Goal: Book appointment/travel/reservation

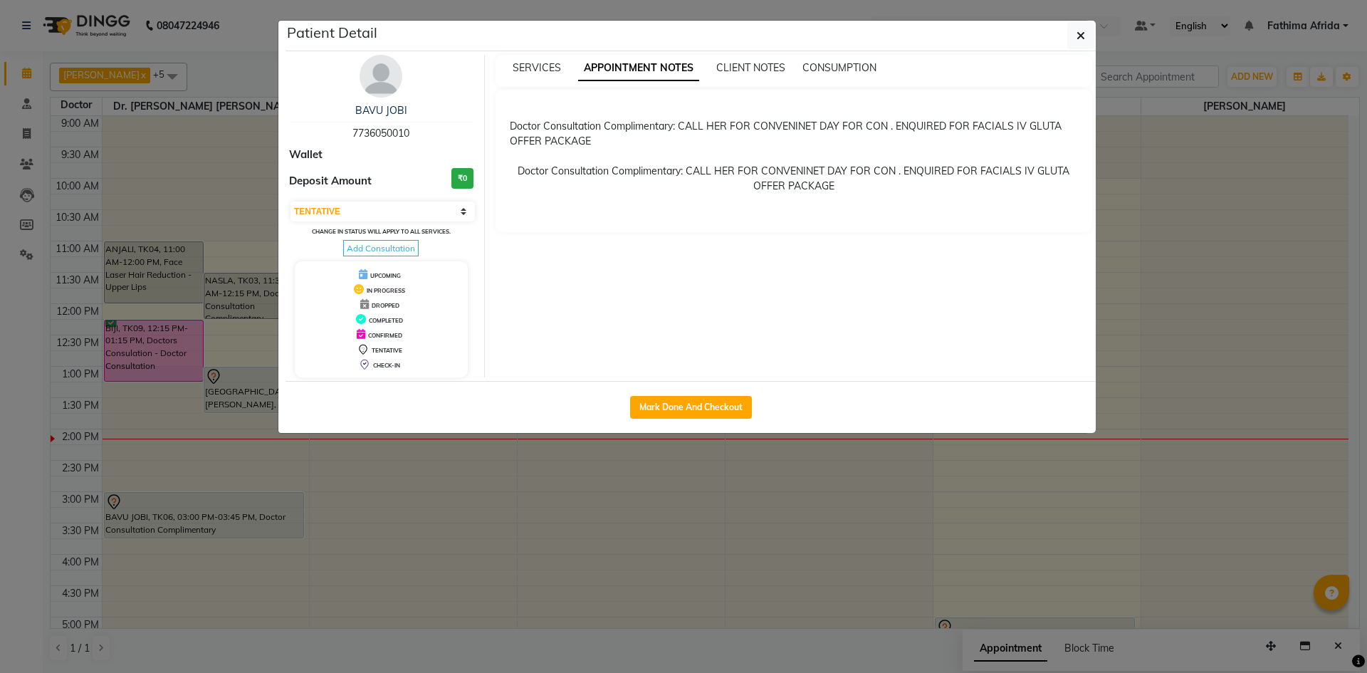
select select "7"
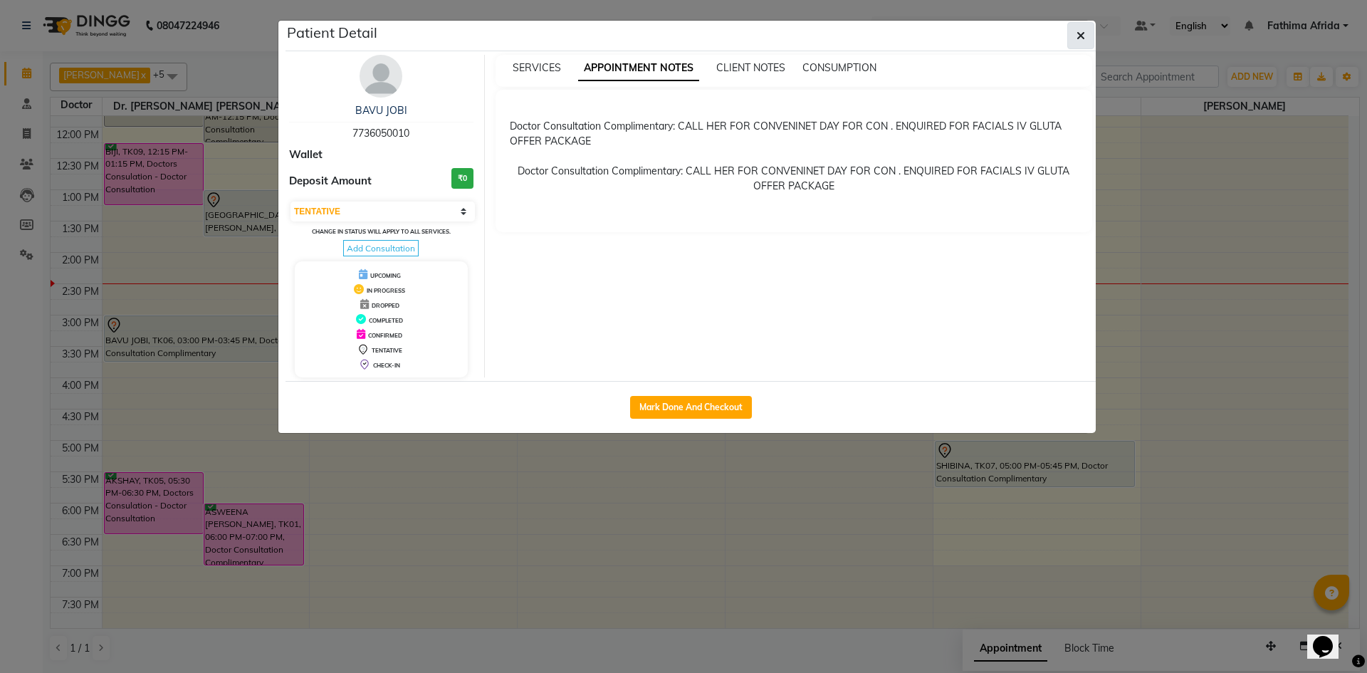
click at [1093, 29] on button "button" at bounding box center [1080, 35] width 27 height 27
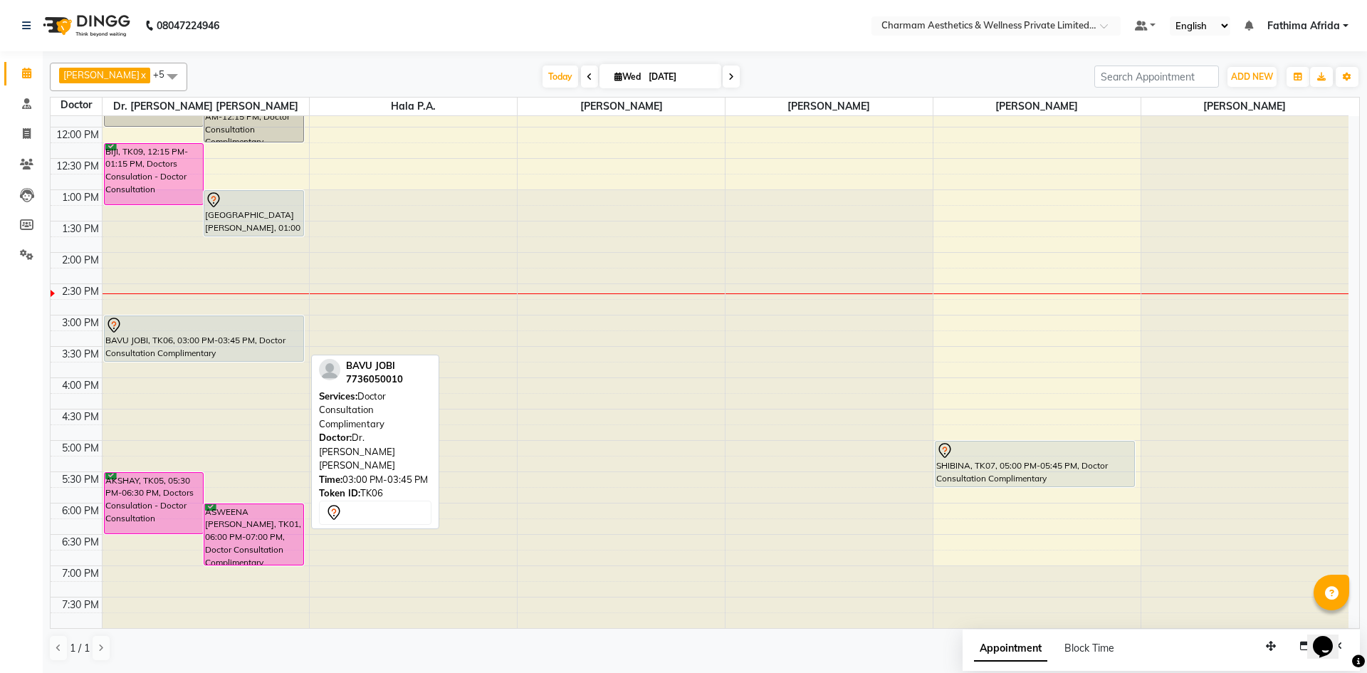
click at [208, 334] on div "BAVU JOBI, TK06, 03:00 PM-03:45 PM, Doctor Consultation Complimentary" at bounding box center [204, 338] width 199 height 45
select select "7"
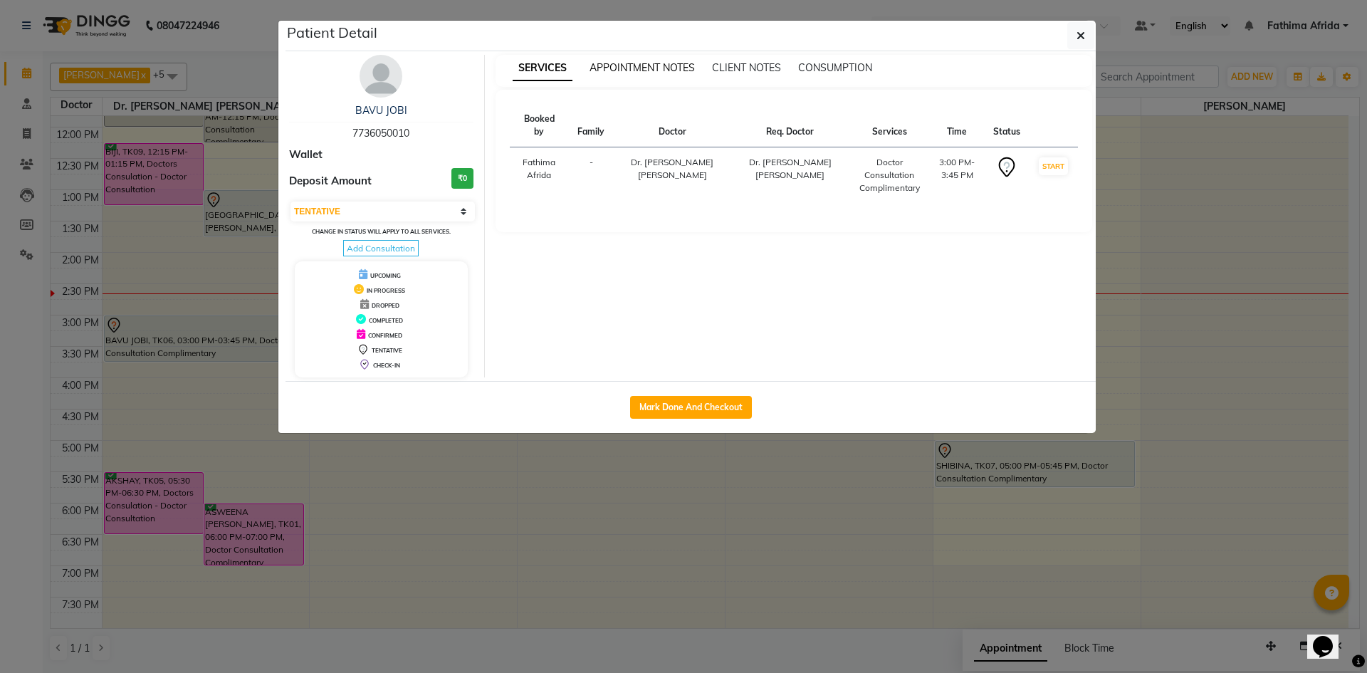
click at [645, 62] on span "APPOINTMENT NOTES" at bounding box center [641, 67] width 105 height 13
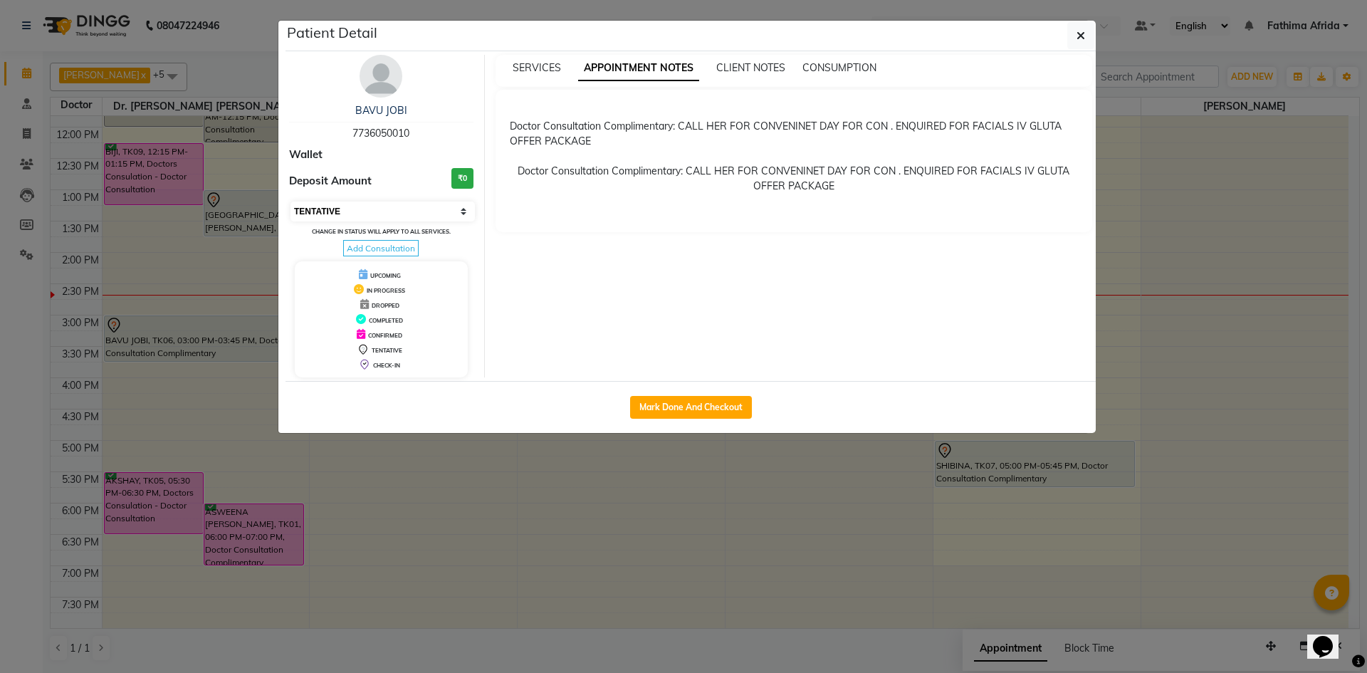
click at [440, 216] on select "Select IN SERVICE CONFIRMED TENTATIVE CHECK IN MARK DONE DROPPED UPCOMING" at bounding box center [382, 211] width 184 height 20
click at [572, 283] on div "SERVICES APPOINTMENT NOTES CLIENT NOTES CONSUMPTION Doctor Consultation Complim…" at bounding box center [794, 216] width 619 height 322
click at [1088, 37] on button "button" at bounding box center [1080, 35] width 27 height 27
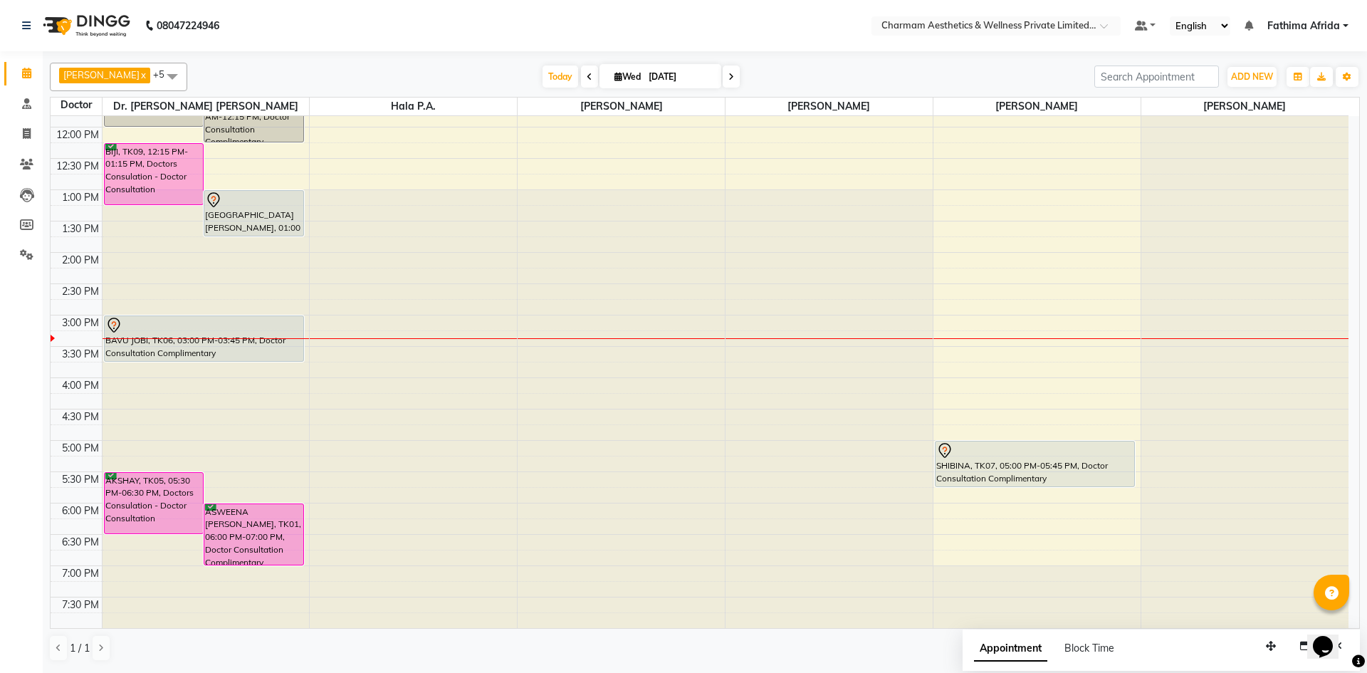
click at [734, 80] on icon at bounding box center [731, 77] width 6 height 9
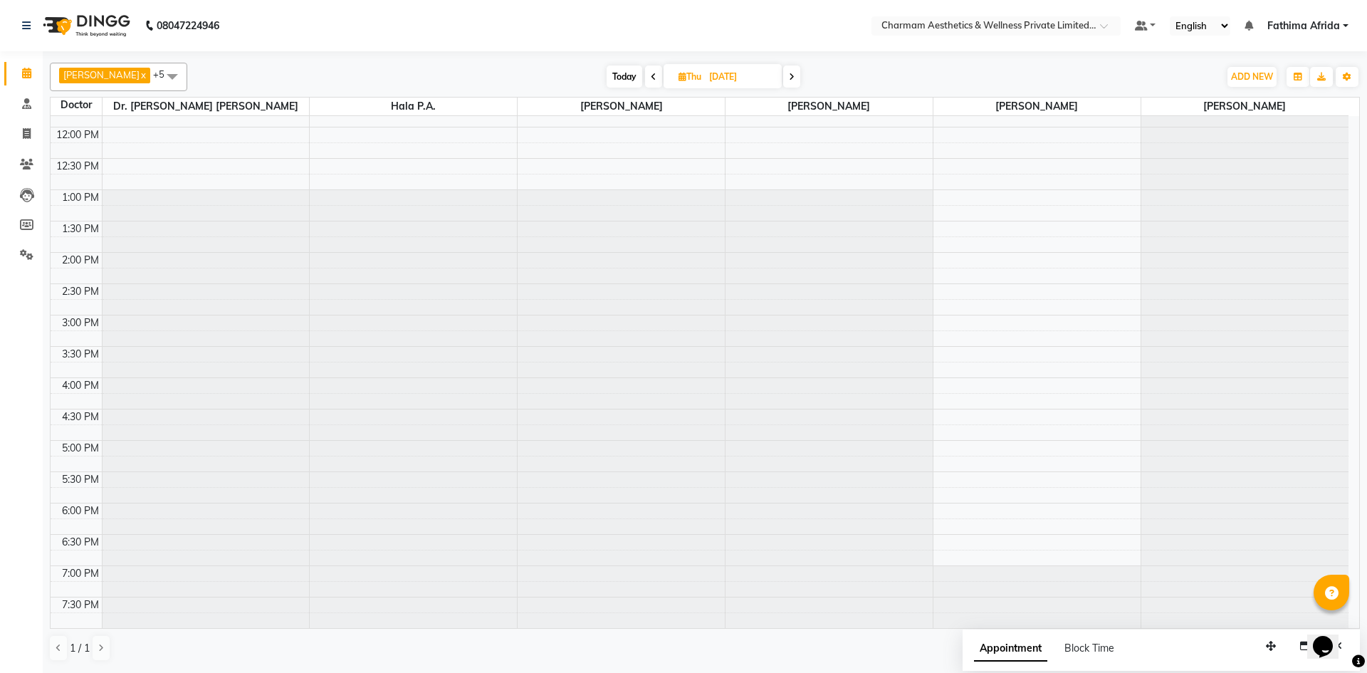
scroll to position [0, 0]
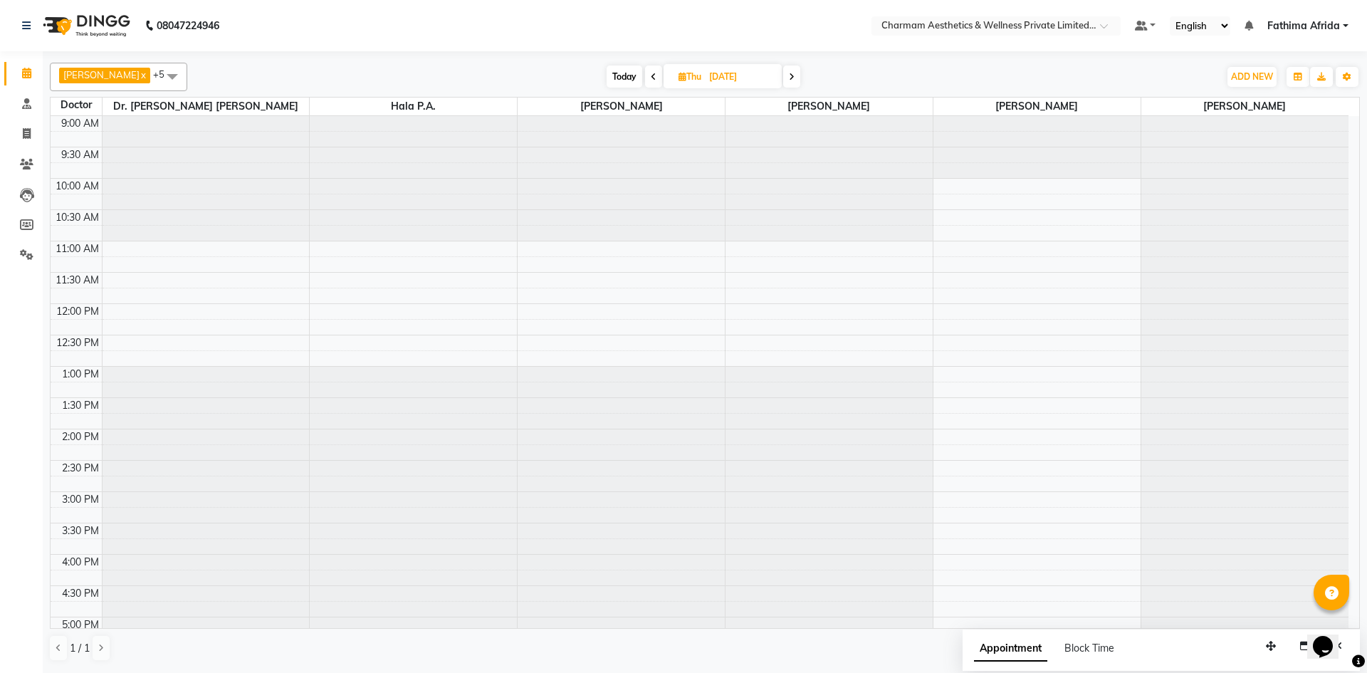
click at [800, 81] on span at bounding box center [791, 76] width 17 height 22
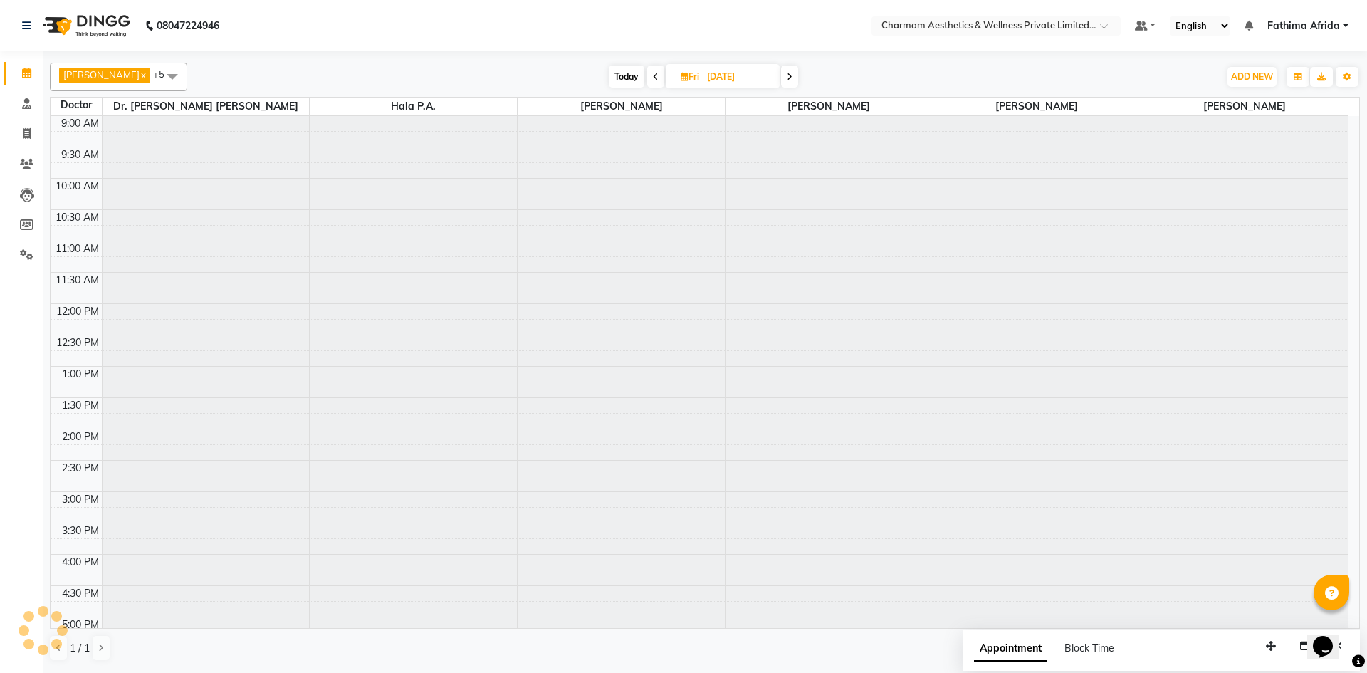
scroll to position [177, 0]
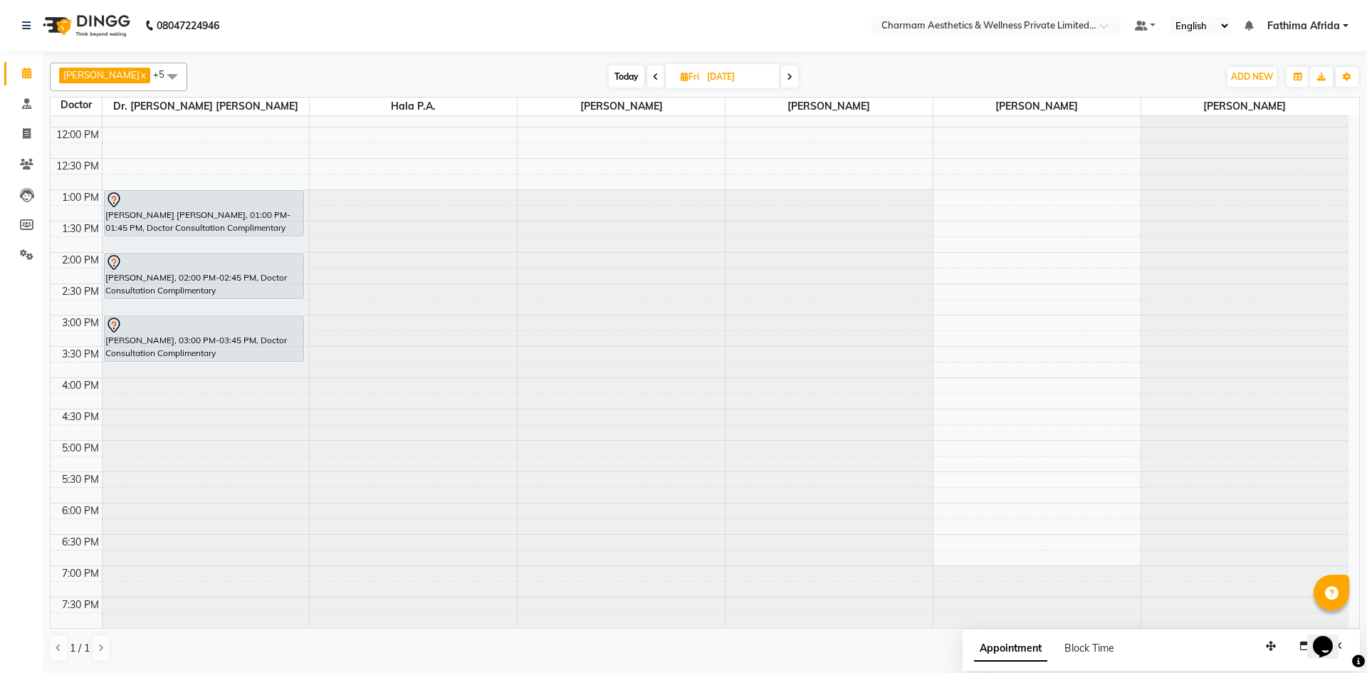
click at [663, 75] on span at bounding box center [655, 76] width 17 height 22
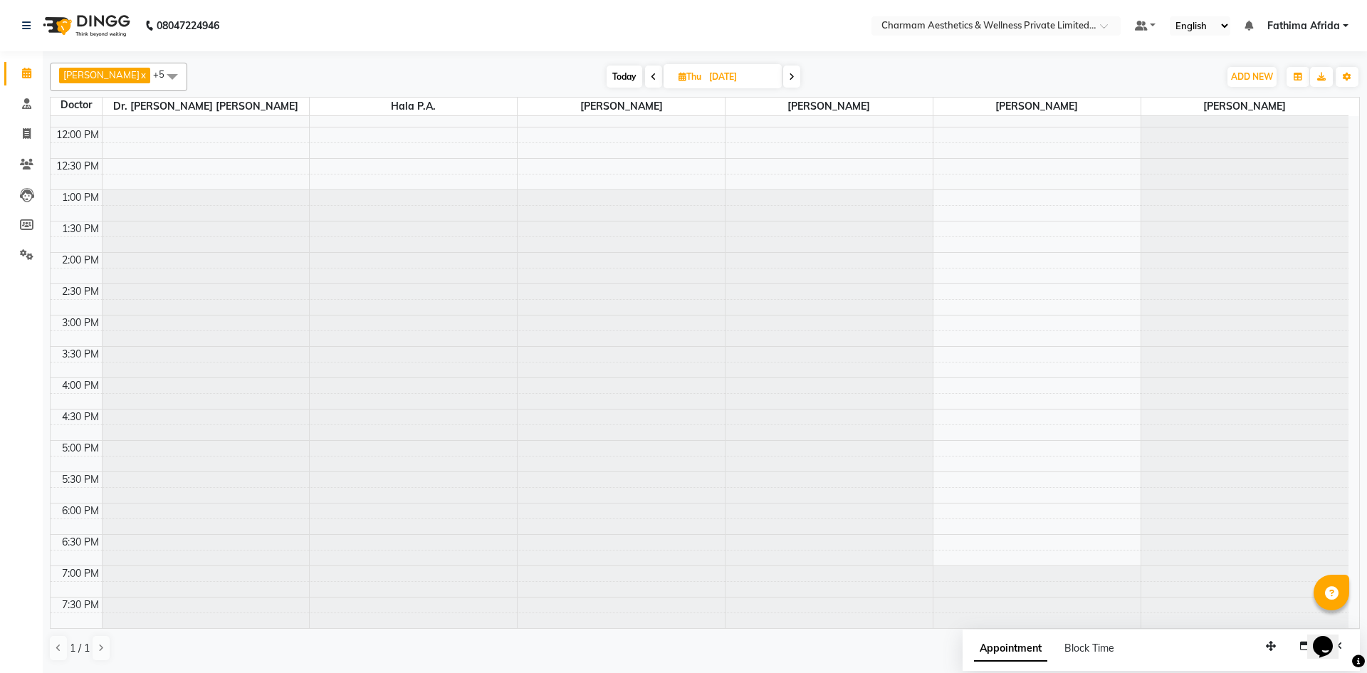
click at [656, 74] on icon at bounding box center [654, 77] width 6 height 9
type input "[DATE]"
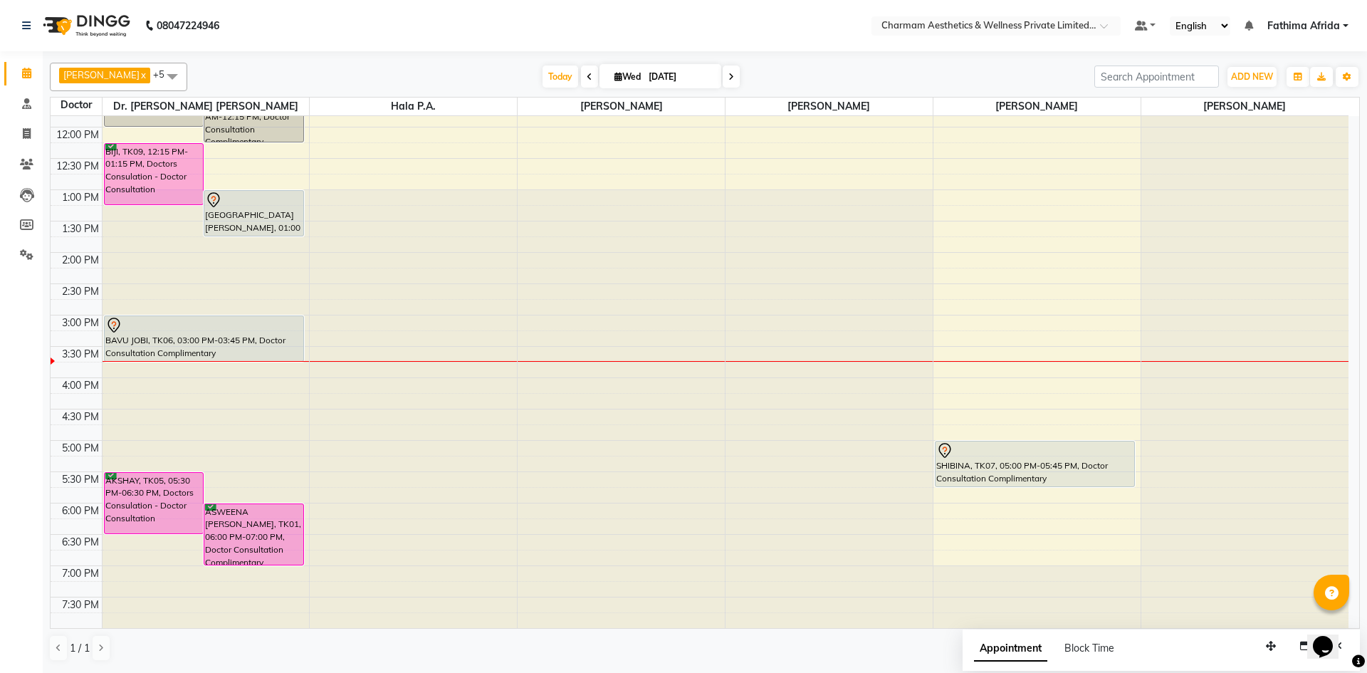
click at [633, 73] on span "Wed" at bounding box center [627, 76] width 33 height 11
select select "9"
select select "2025"
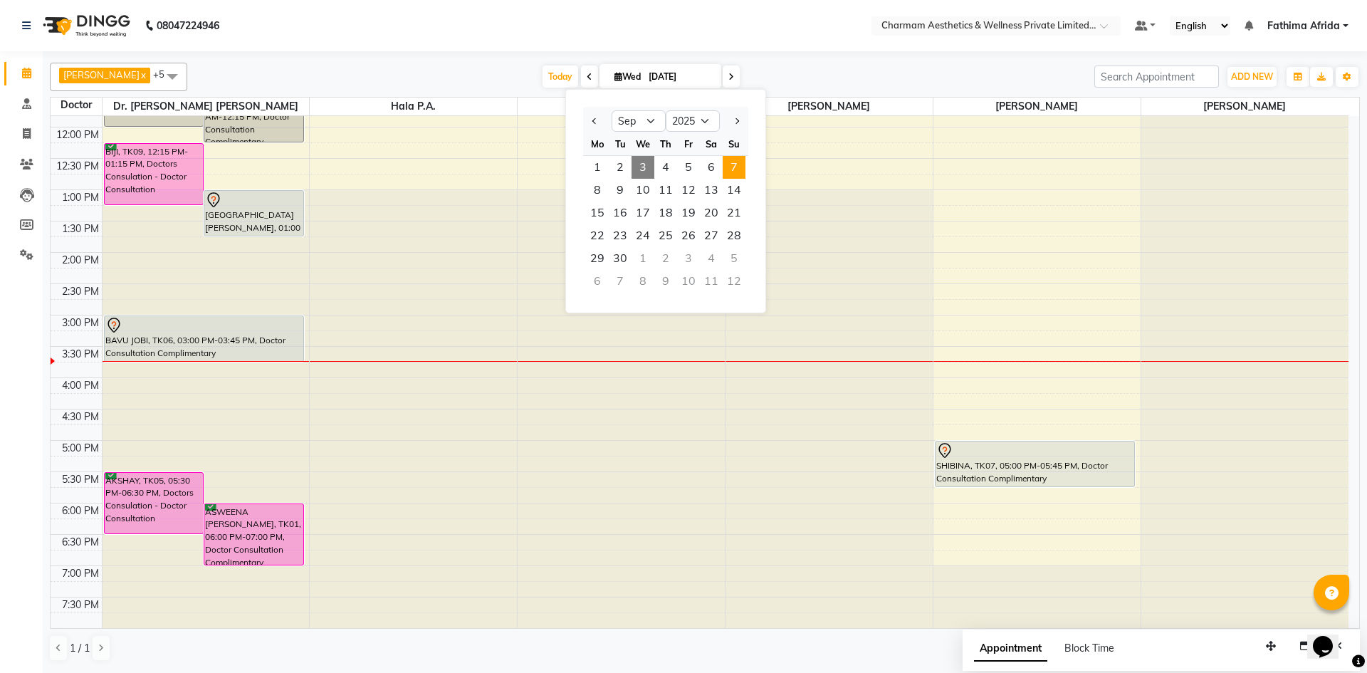
click at [738, 169] on span "7" at bounding box center [734, 167] width 23 height 23
type input "[DATE]"
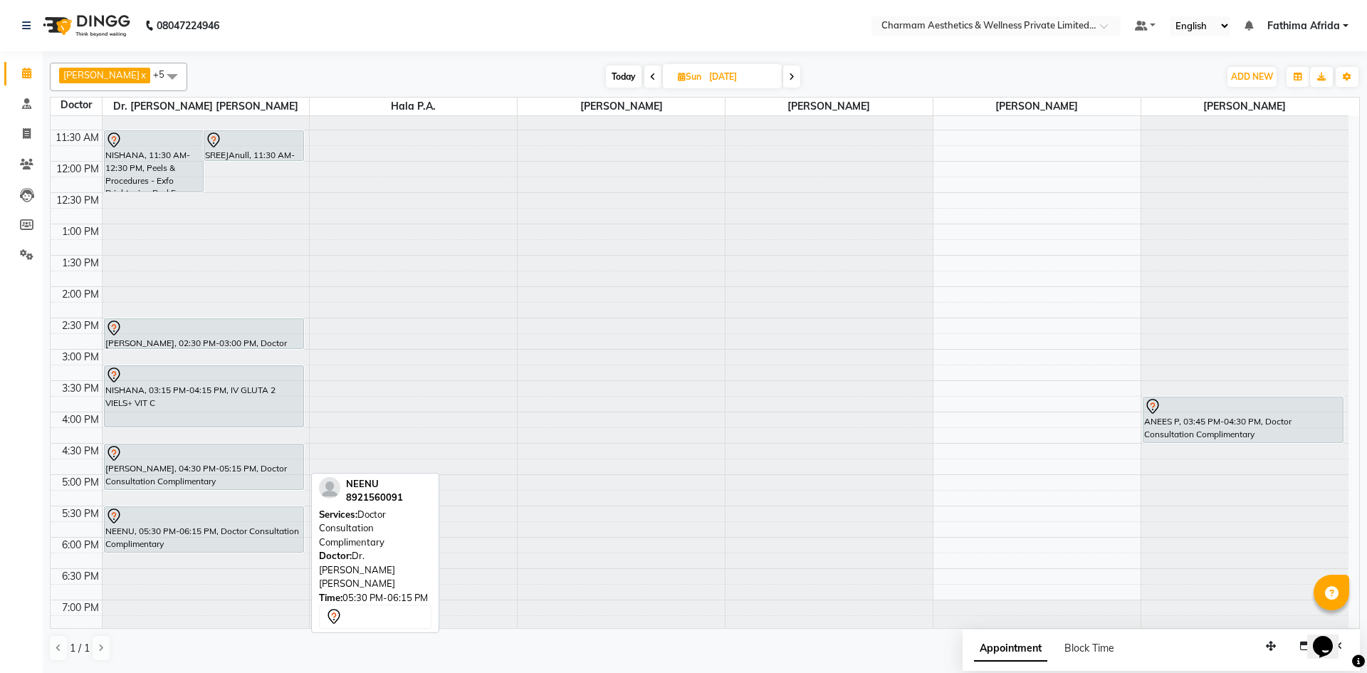
scroll to position [0, 0]
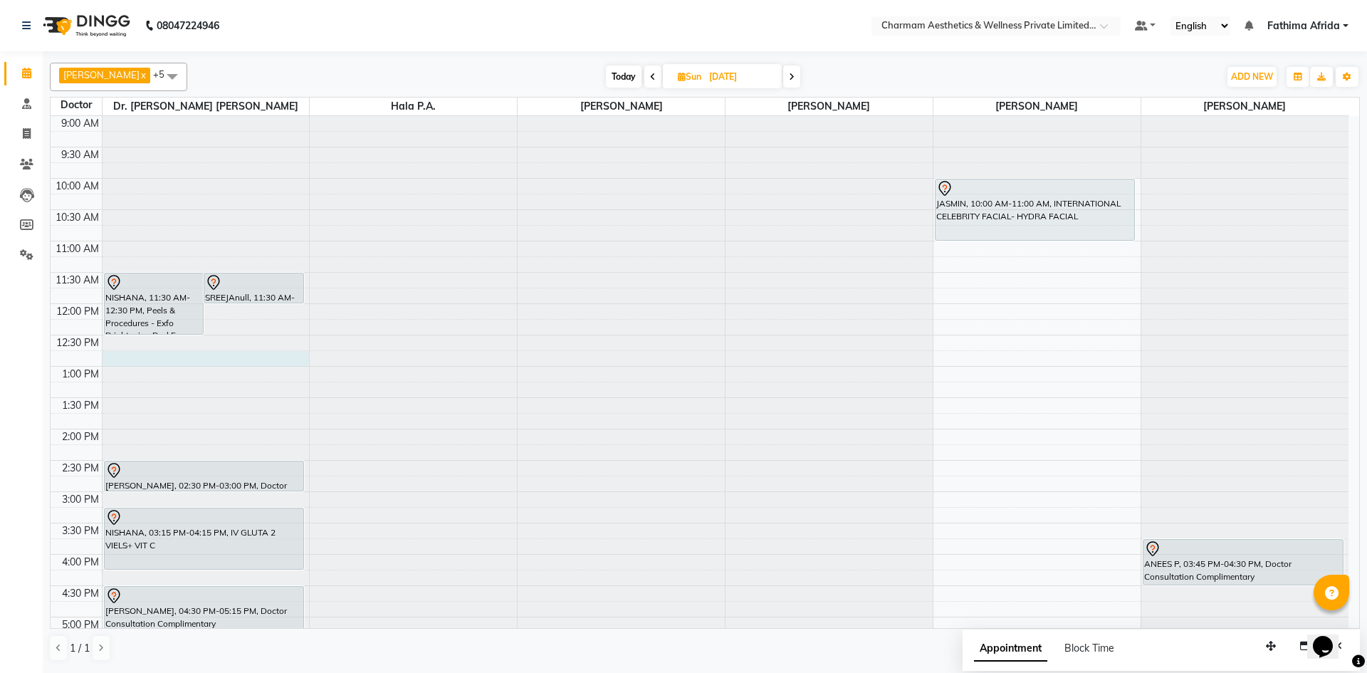
click at [197, 116] on div at bounding box center [206, 116] width 207 height 0
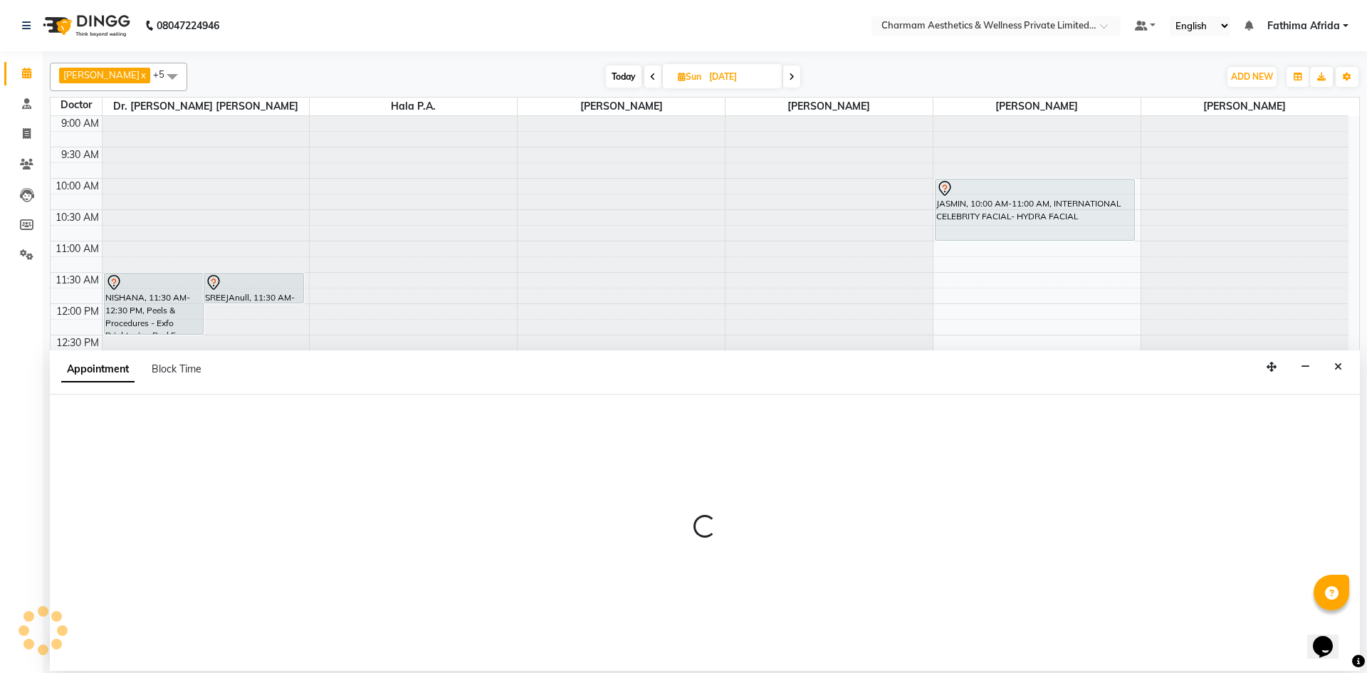
select select "69891"
select select "765"
select select "tentative"
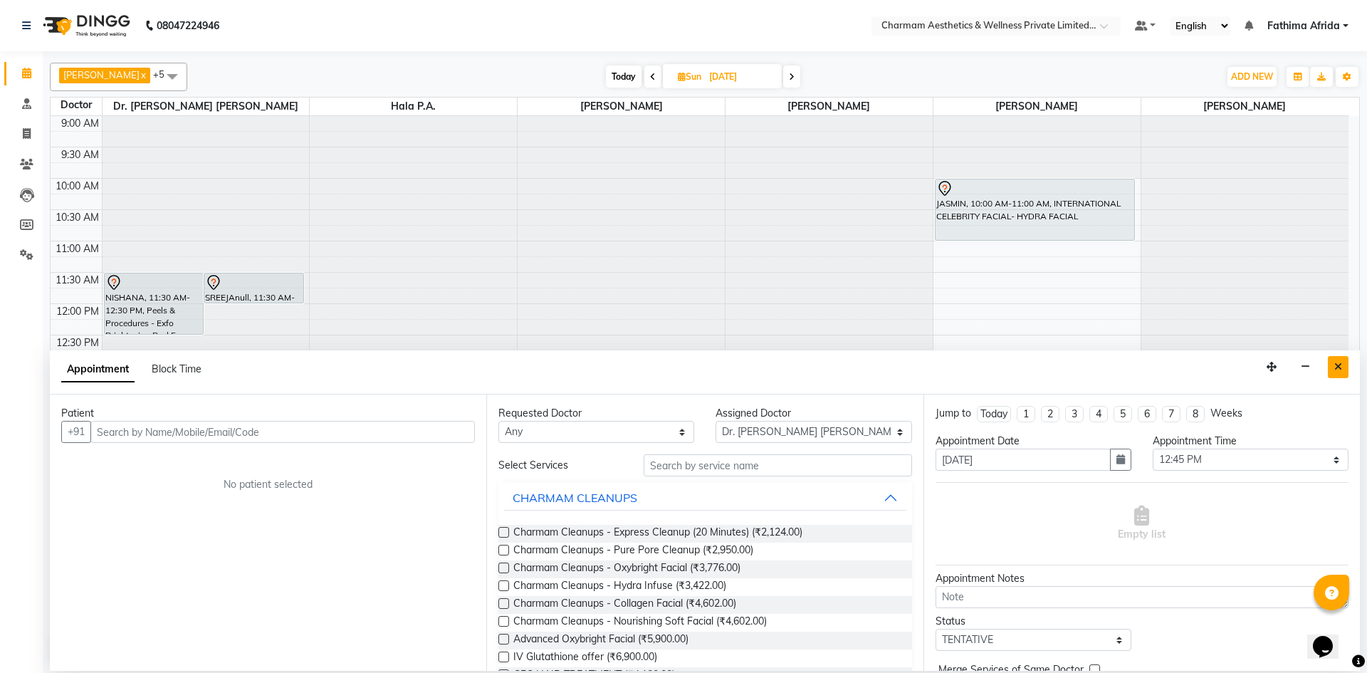
drag, startPoint x: 1336, startPoint y: 366, endPoint x: 1286, endPoint y: 382, distance: 52.9
click at [1335, 365] on icon "Close" at bounding box center [1338, 367] width 8 height 10
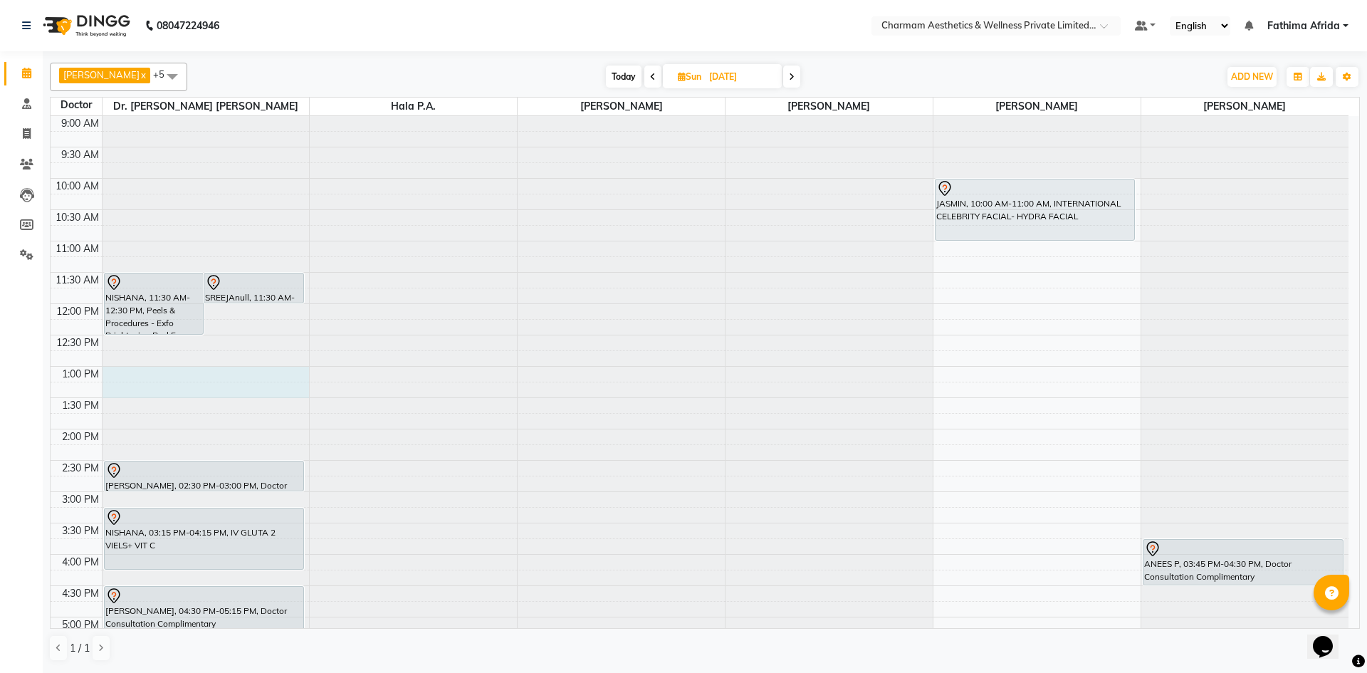
click at [210, 116] on div at bounding box center [206, 116] width 207 height 0
select select "69891"
select select "780"
select select "tentative"
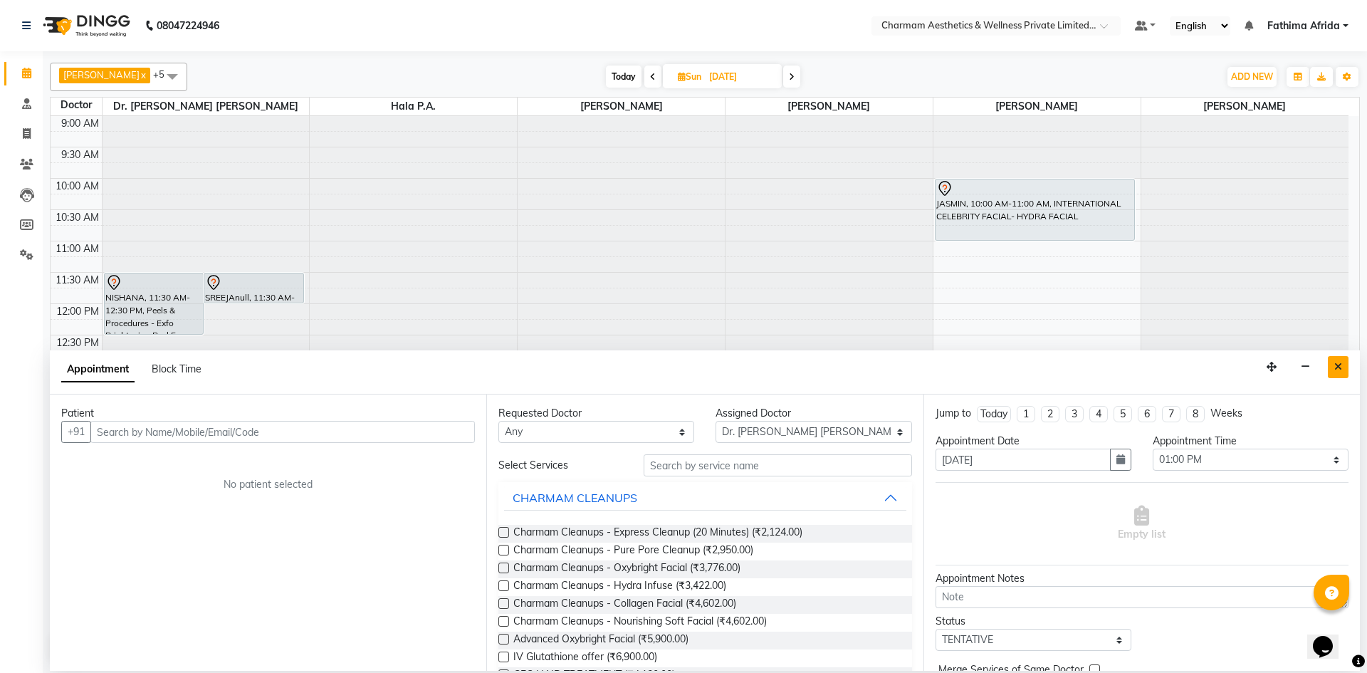
click at [1340, 366] on icon "Close" at bounding box center [1338, 367] width 8 height 10
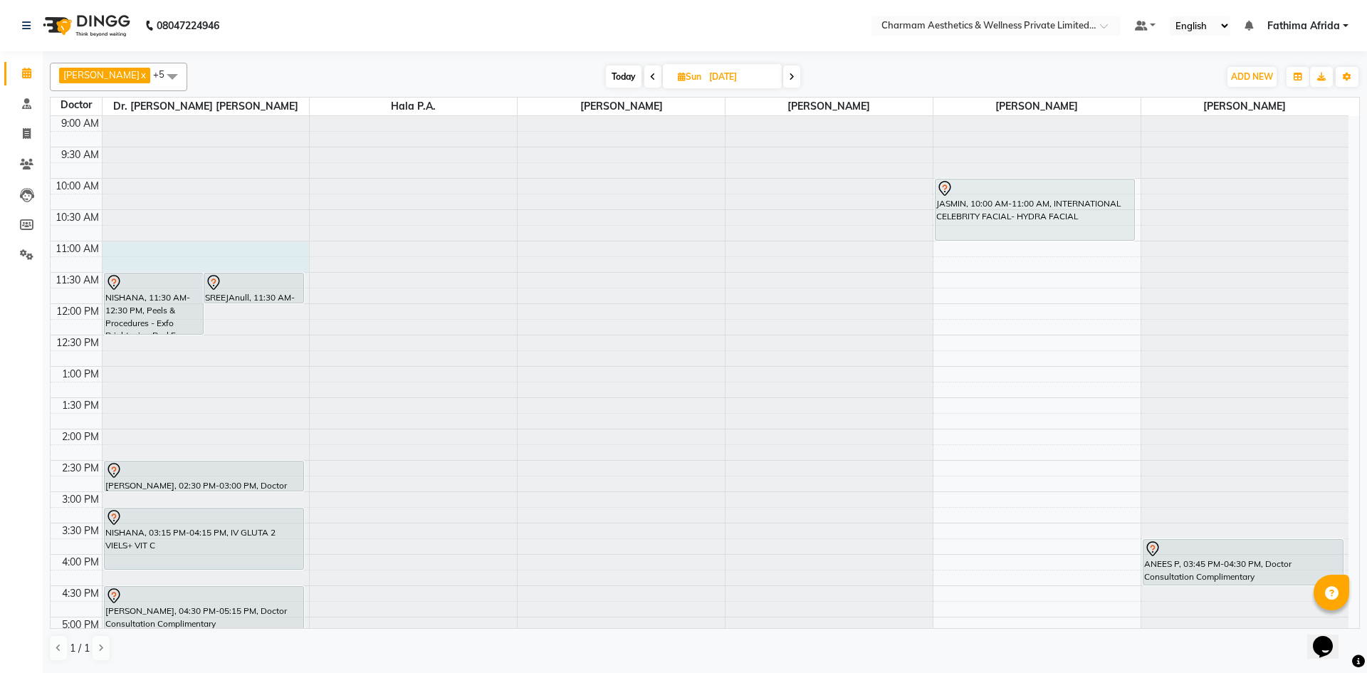
click at [241, 116] on div at bounding box center [206, 116] width 207 height 0
select select "69891"
select select "660"
select select "tentative"
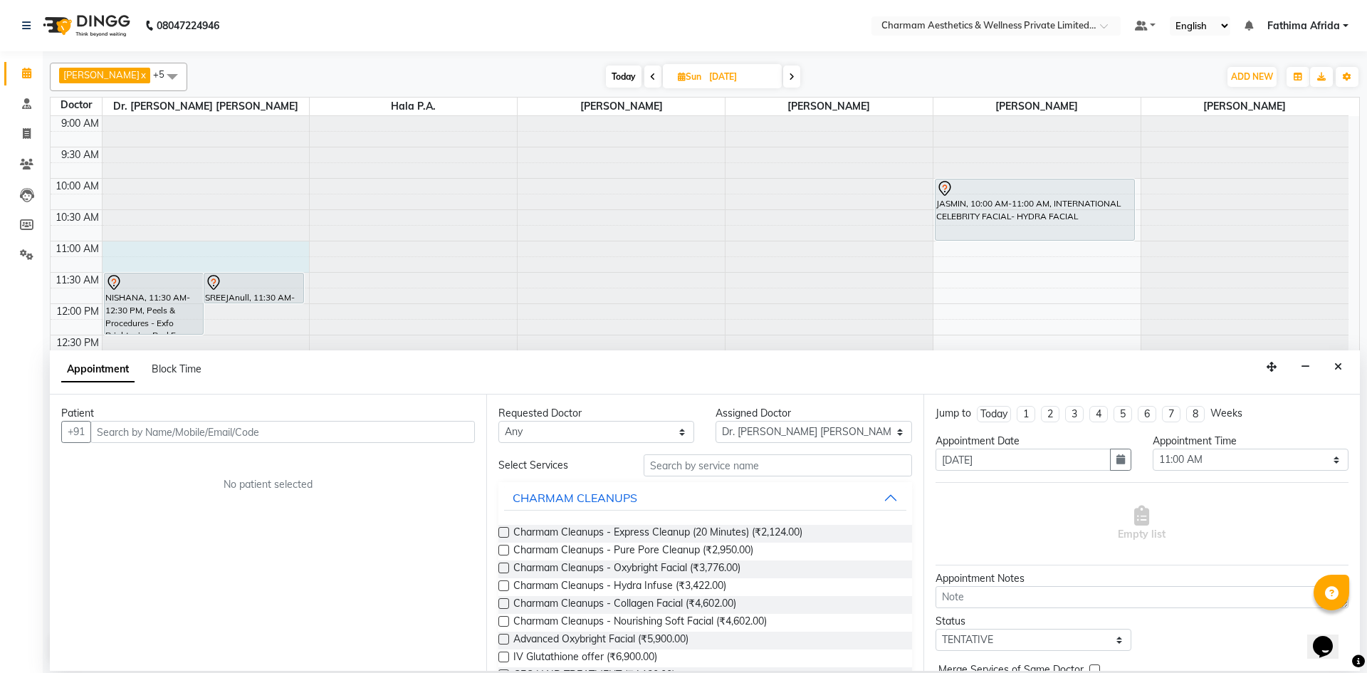
click at [302, 429] on input "text" at bounding box center [282, 432] width 384 height 22
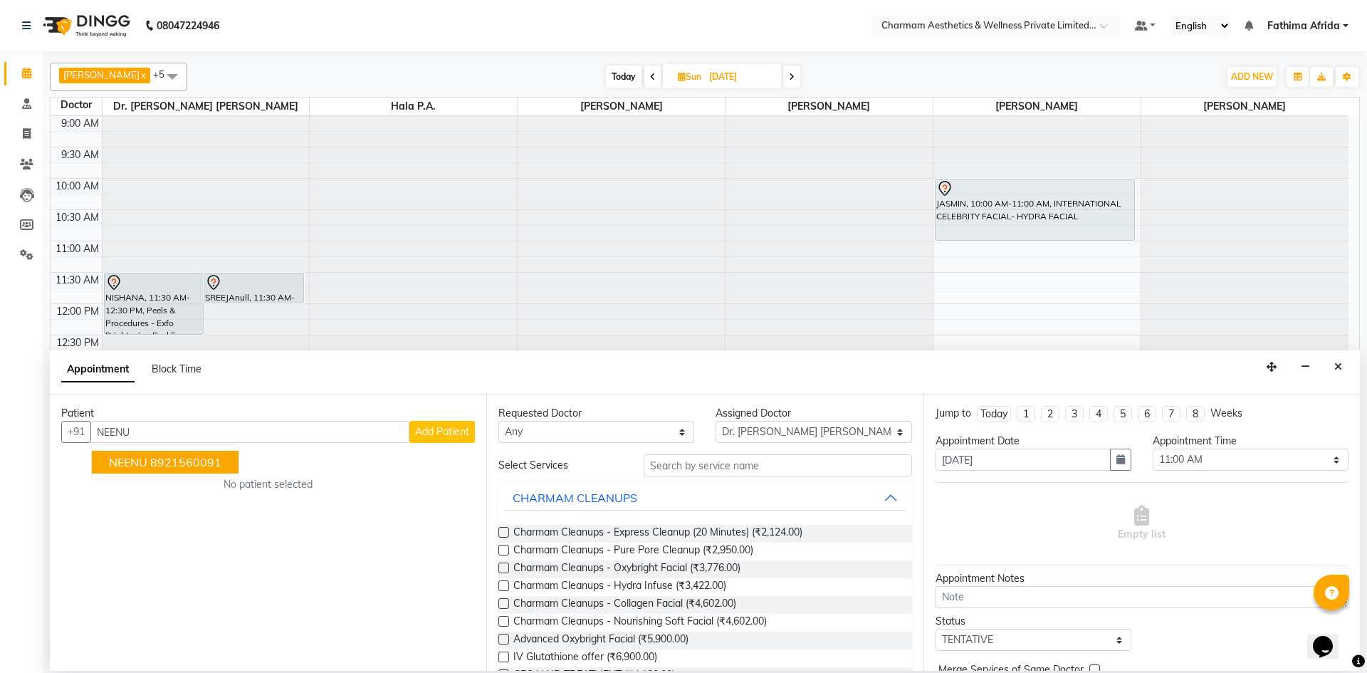
click at [221, 460] on ngb-highlight "8921560091" at bounding box center [185, 462] width 71 height 14
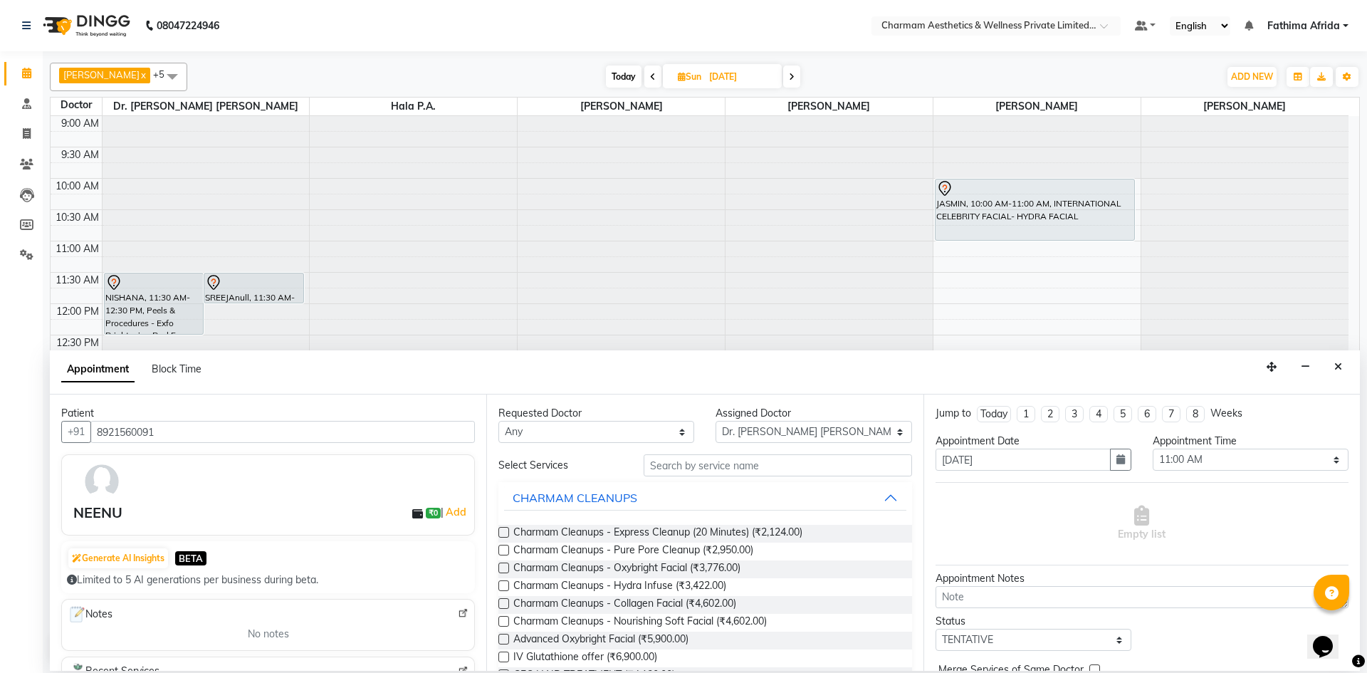
type input "8921560091"
click at [642, 426] on select "Any [PERSON_NAME] K Dr. [PERSON_NAME] [PERSON_NAME] [PERSON_NAME] [PERSON_NAME]…" at bounding box center [596, 432] width 196 height 22
select select "69891"
click at [498, 421] on select "Any [PERSON_NAME] K Dr. [PERSON_NAME] [PERSON_NAME] [PERSON_NAME] [PERSON_NAME]…" at bounding box center [596, 432] width 196 height 22
click at [805, 466] on input "text" at bounding box center [778, 465] width 268 height 22
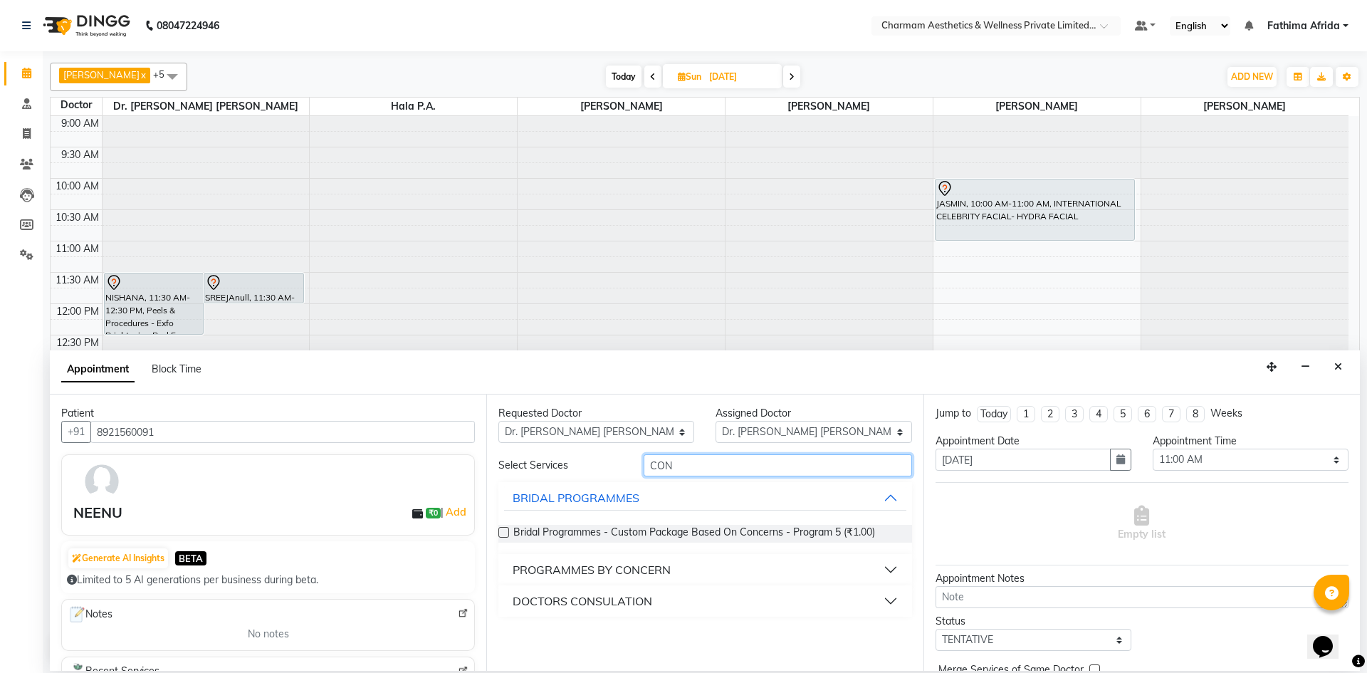
type input "CON"
click at [799, 593] on button "DOCTORS CONSULATION" at bounding box center [704, 601] width 401 height 26
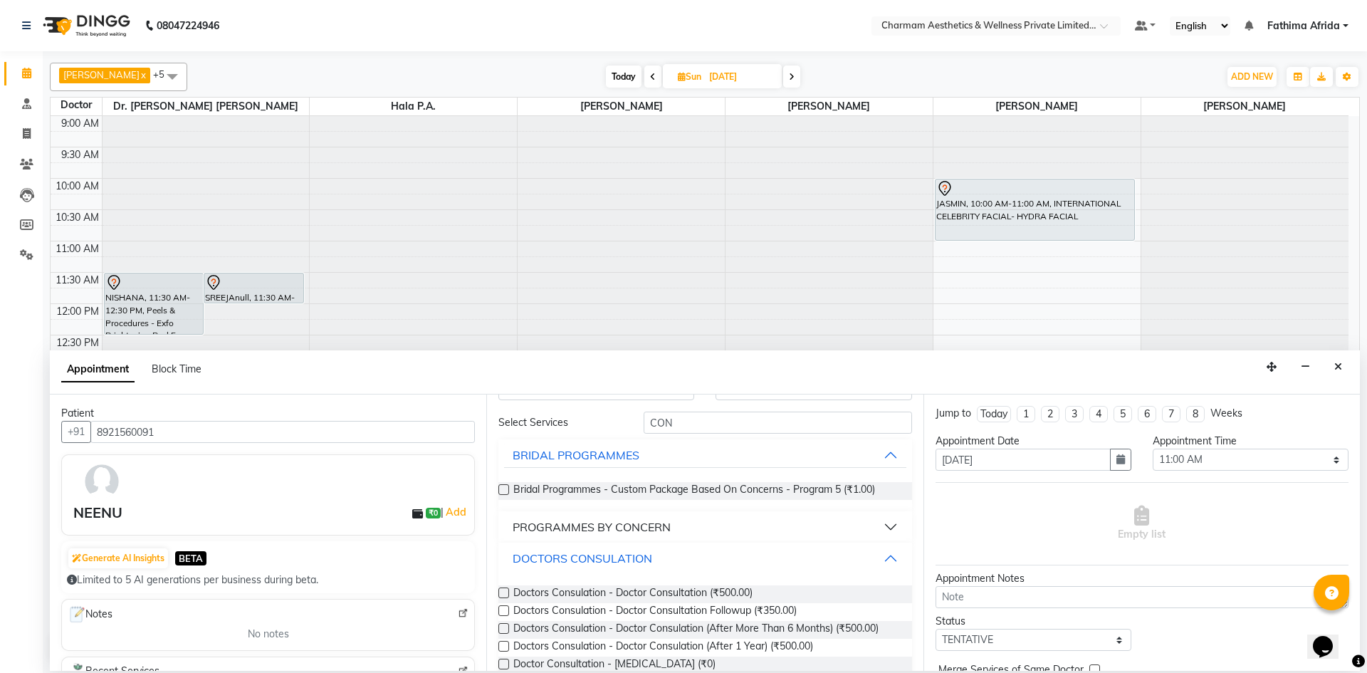
scroll to position [87, 0]
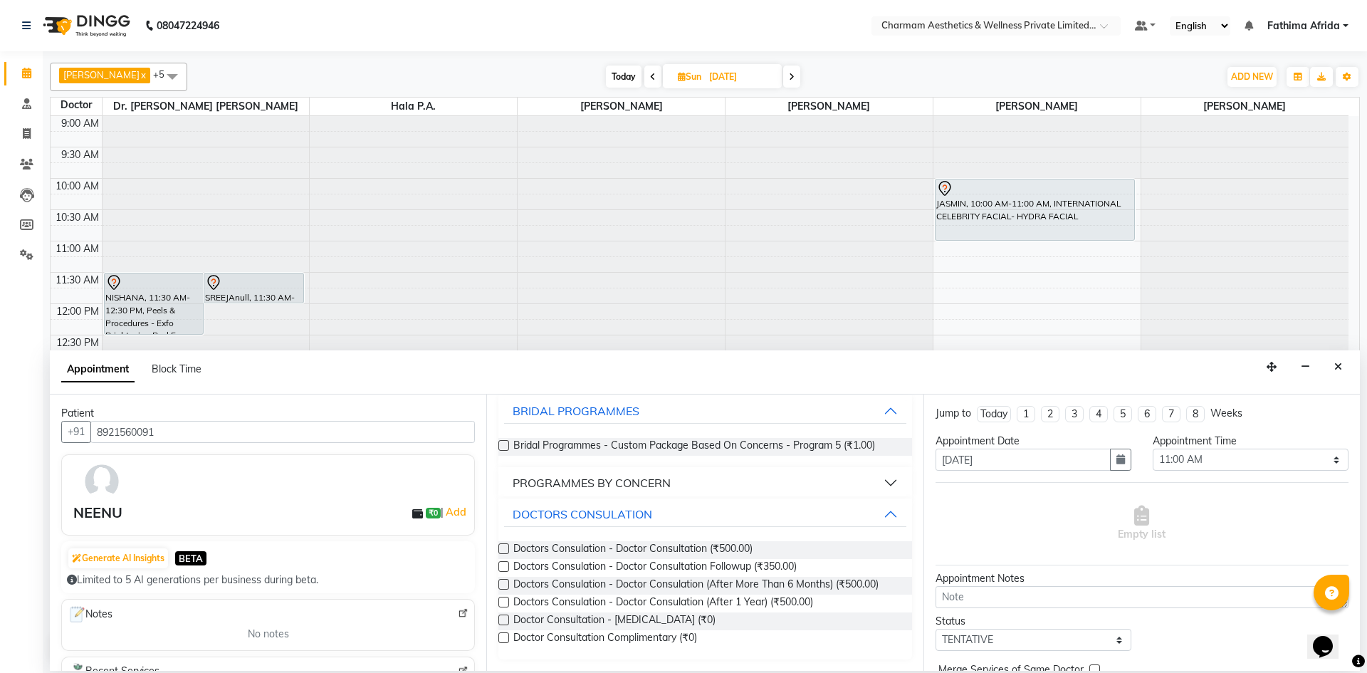
click at [503, 639] on label at bounding box center [503, 637] width 11 height 11
click at [503, 639] on input "checkbox" at bounding box center [502, 638] width 9 height 9
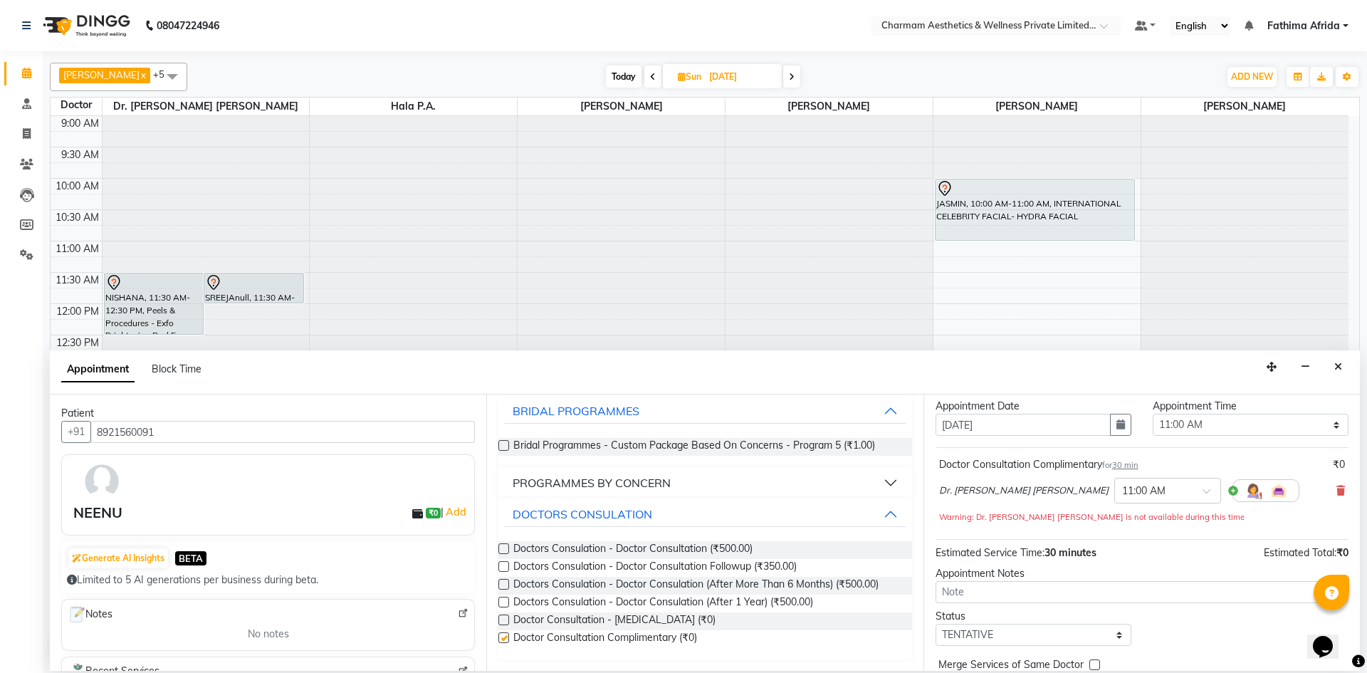
checkbox input "false"
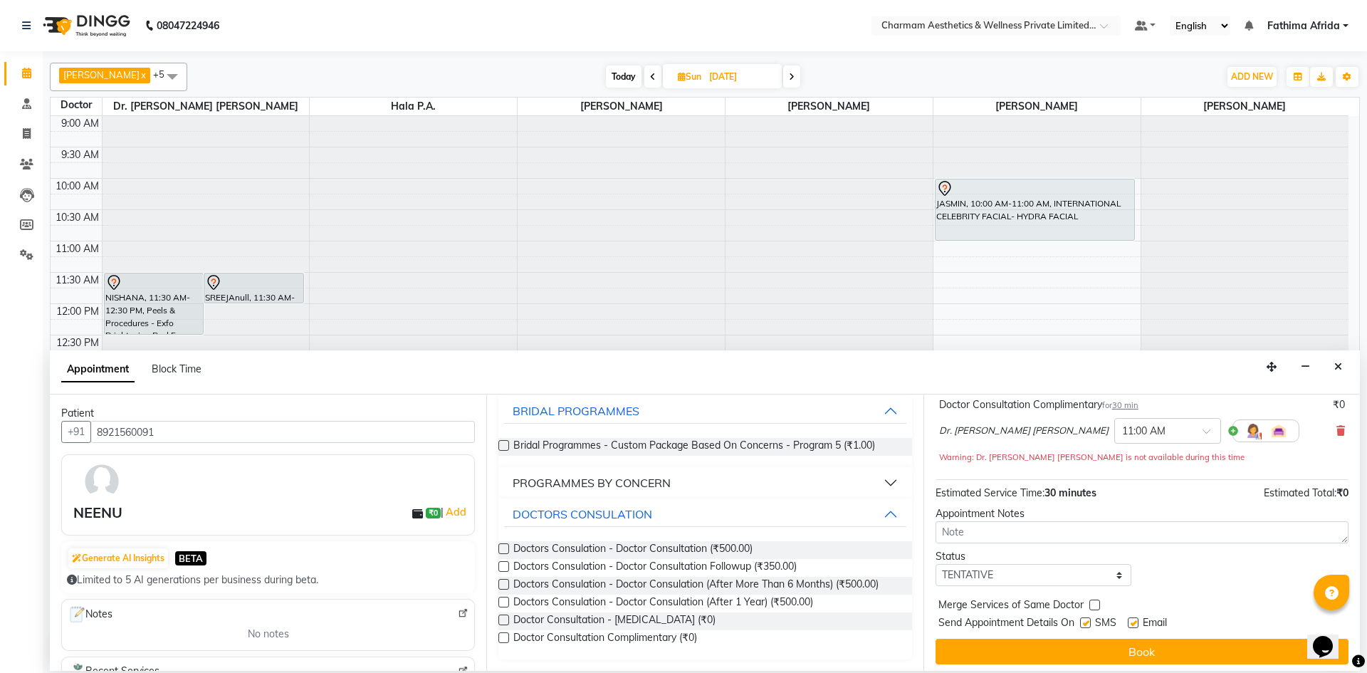
scroll to position [100, 0]
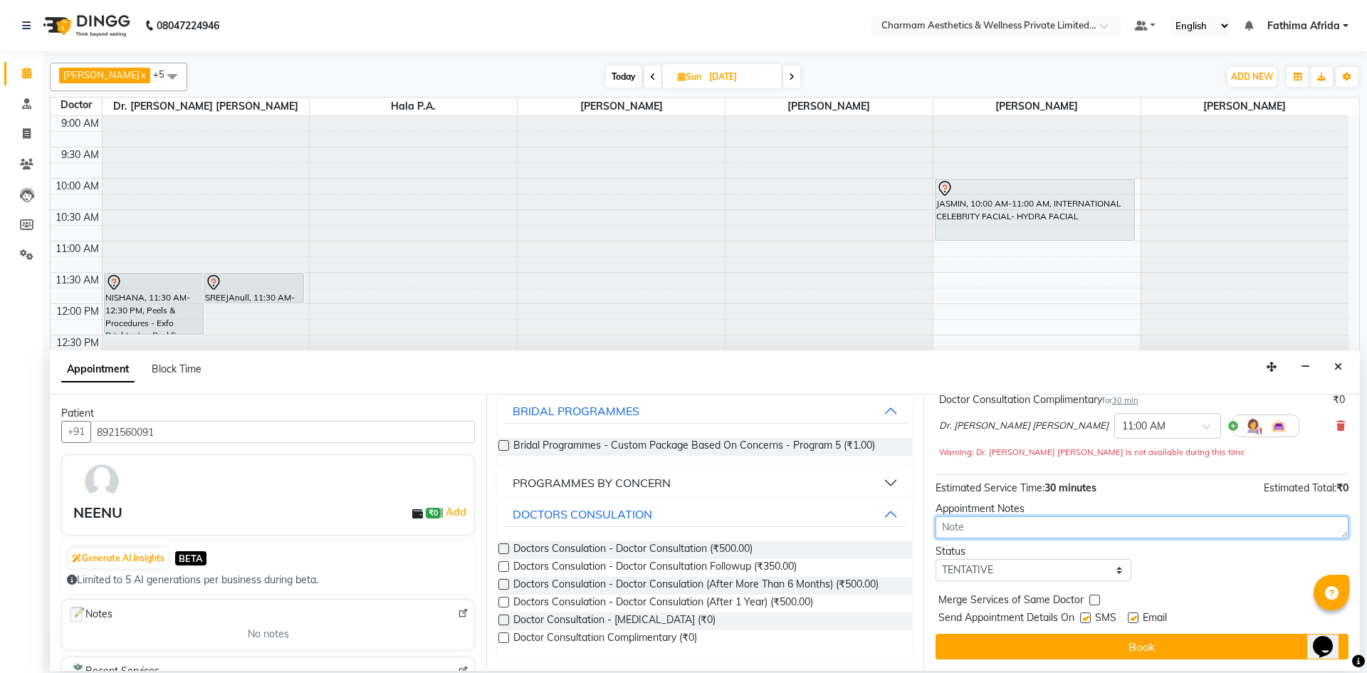
click at [1088, 529] on textarea at bounding box center [1141, 527] width 413 height 22
type textarea "WEIGHTLOSS"
click at [1083, 614] on label at bounding box center [1085, 617] width 11 height 11
click at [1083, 614] on input "checkbox" at bounding box center [1084, 618] width 9 height 9
checkbox input "false"
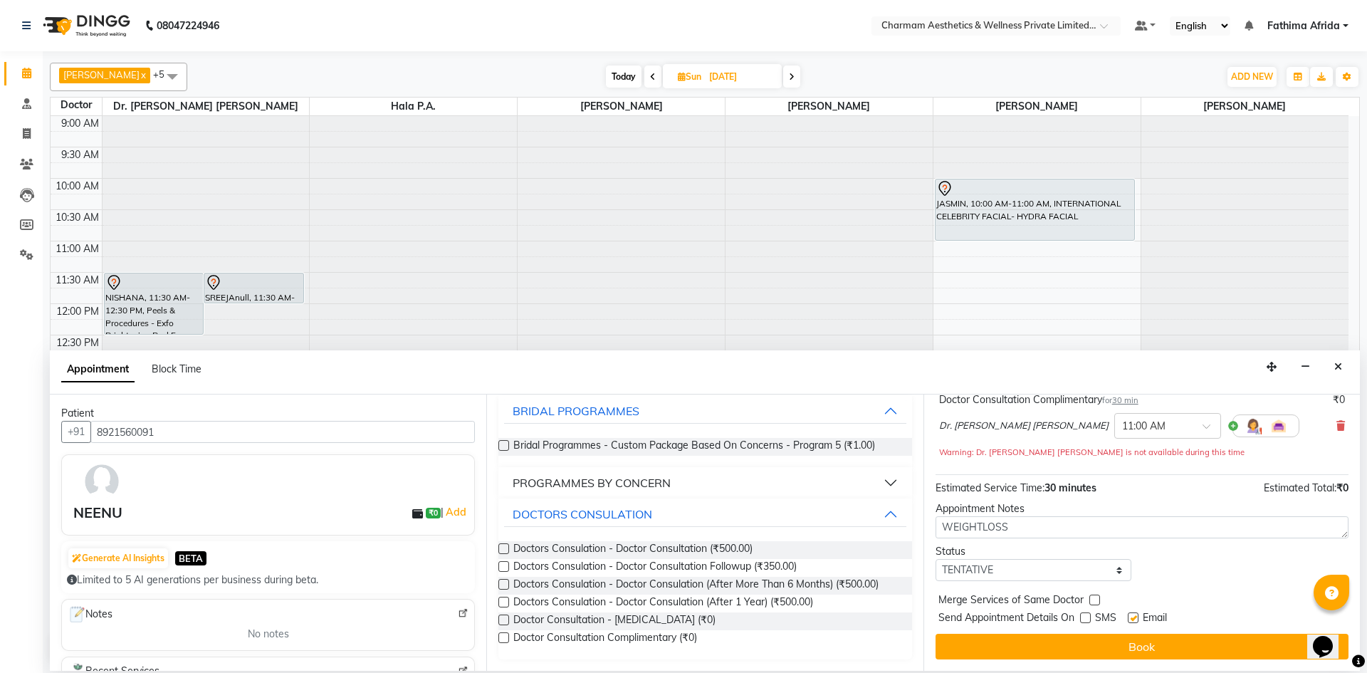
click at [1133, 617] on label at bounding box center [1133, 617] width 11 height 11
click at [1133, 617] on input "checkbox" at bounding box center [1132, 618] width 9 height 9
checkbox input "false"
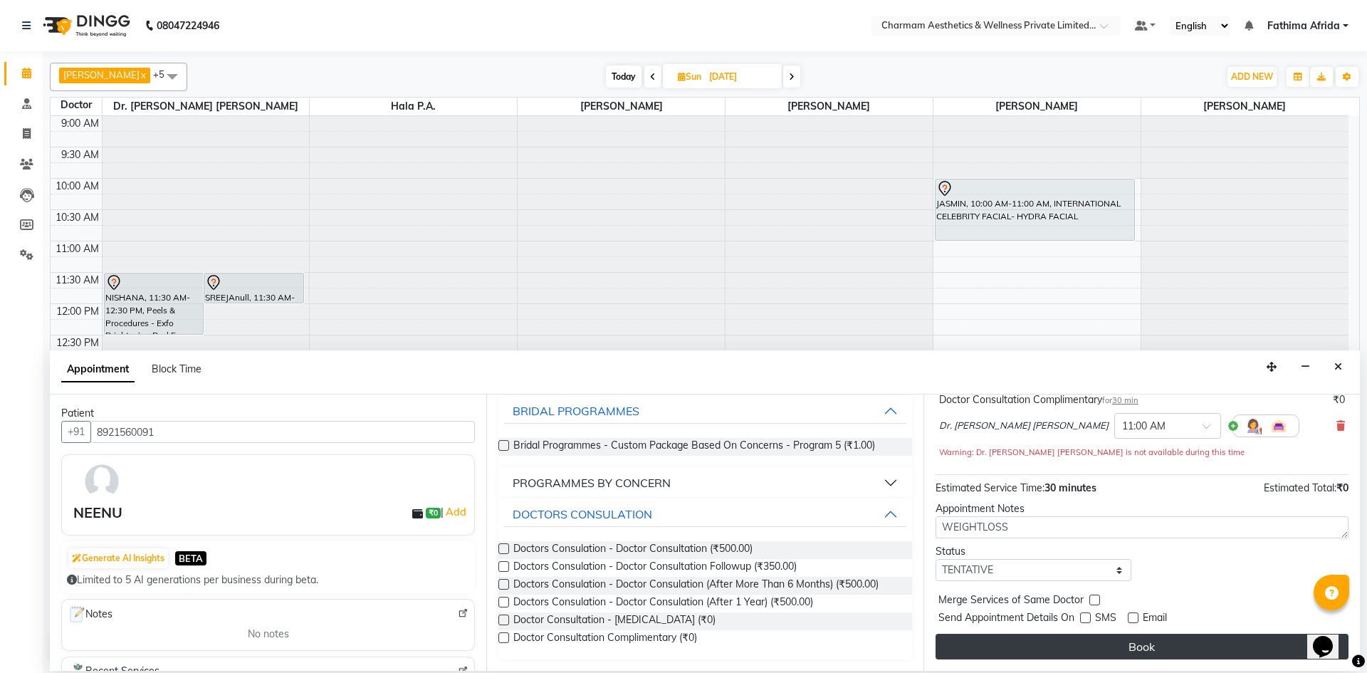
click at [1143, 650] on button "Book" at bounding box center [1141, 647] width 413 height 26
